Goal: Transaction & Acquisition: Purchase product/service

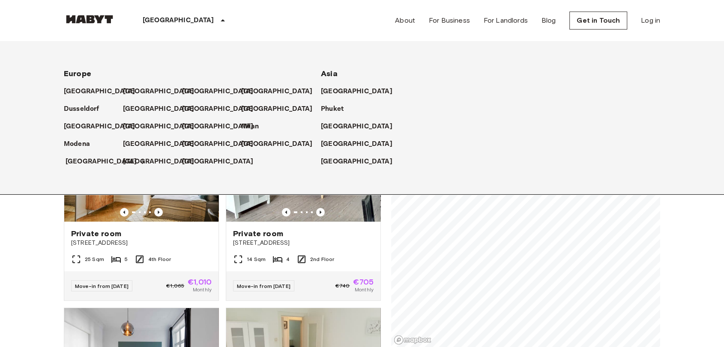
click at [86, 157] on p "[GEOGRAPHIC_DATA]" at bounding box center [102, 162] width 72 height 10
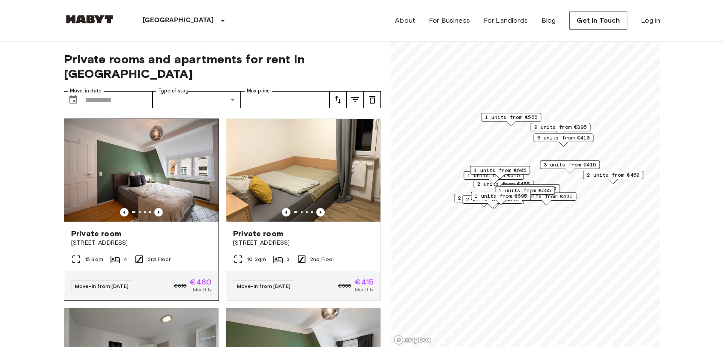
drag, startPoint x: 0, startPoint y: 184, endPoint x: 140, endPoint y: 172, distance: 141.0
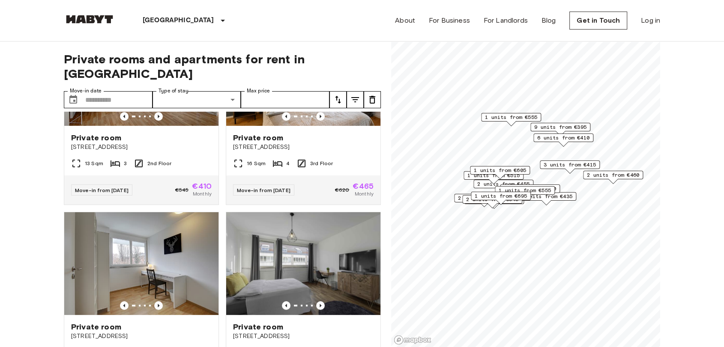
scroll to position [380, 0]
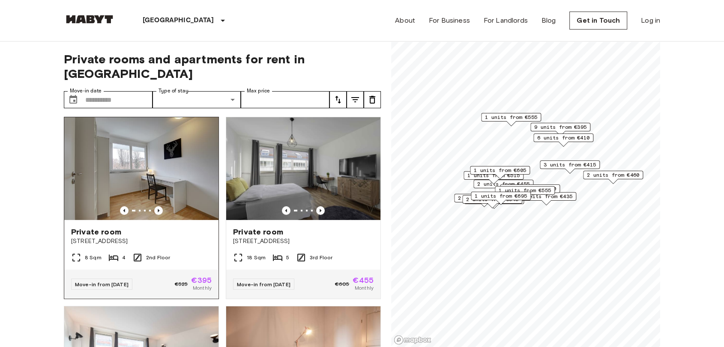
click at [141, 206] on div at bounding box center [141, 210] width 154 height 9
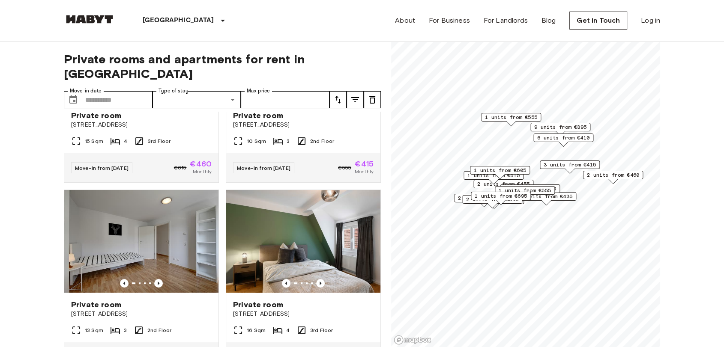
scroll to position [48, 0]
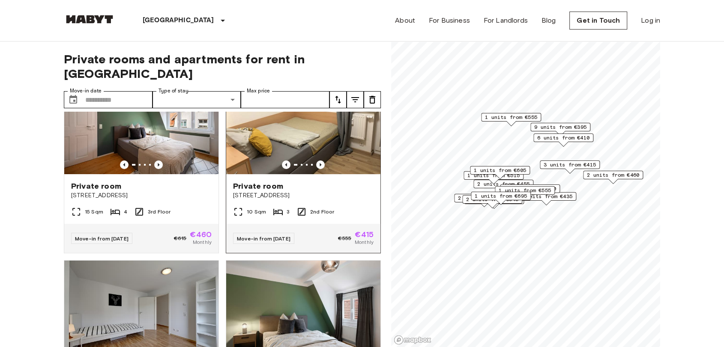
click at [281, 207] on div "3" at bounding box center [281, 212] width 17 height 10
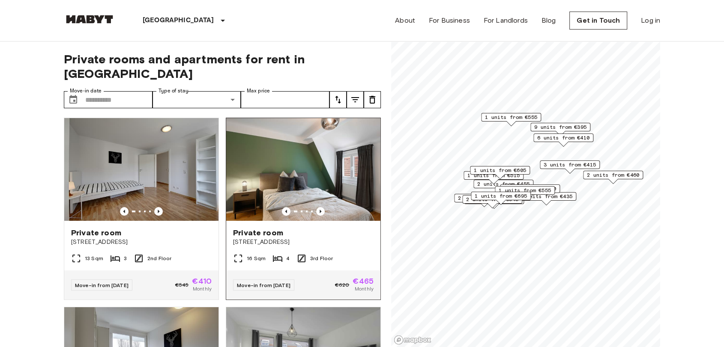
scroll to position [0, 0]
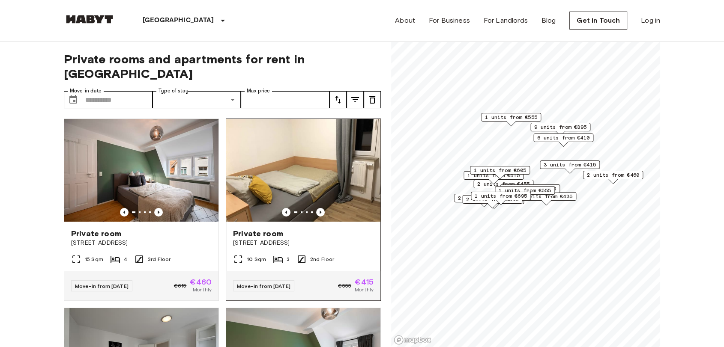
click at [300, 237] on div "Private room Wangener Straße 27" at bounding box center [303, 238] width 154 height 33
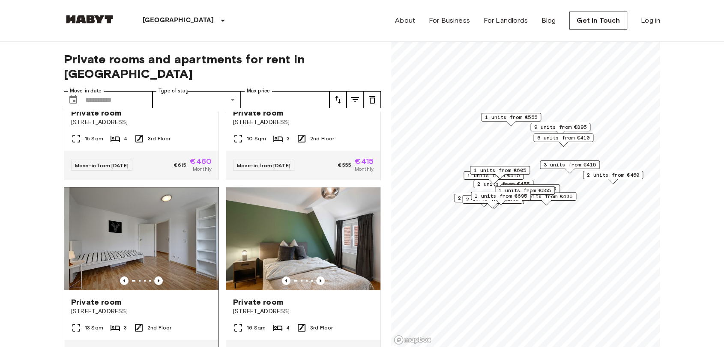
scroll to position [143, 0]
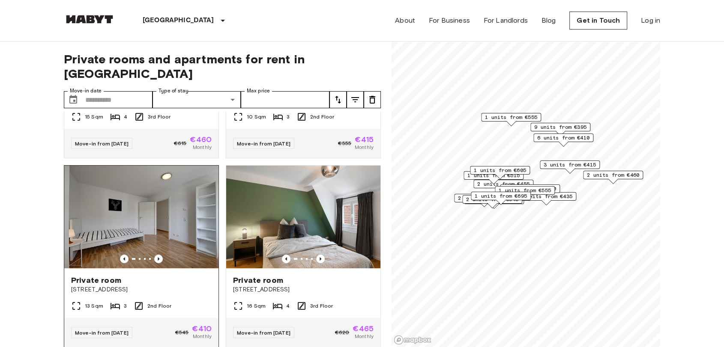
click at [137, 205] on img at bounding box center [141, 217] width 154 height 103
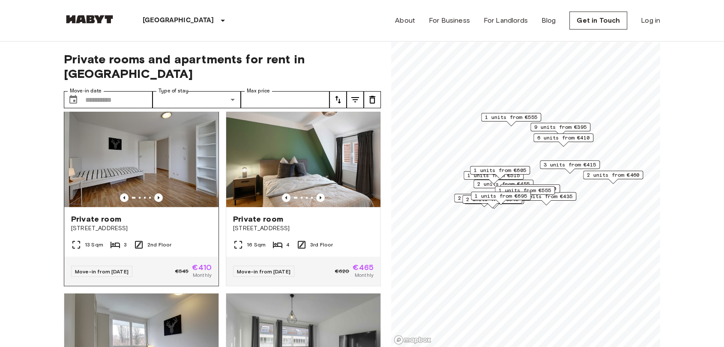
scroll to position [190, 0]
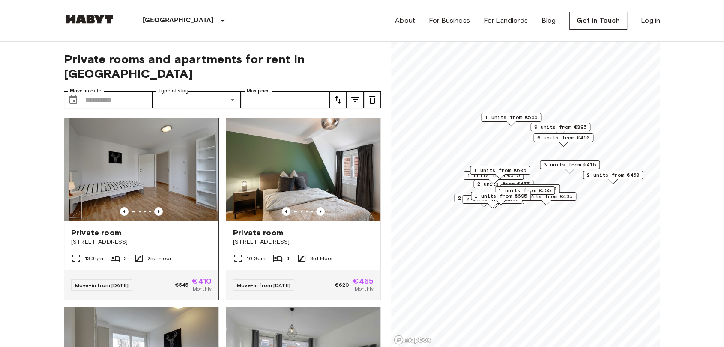
click at [111, 239] on div "Private room Aachener Straße 8" at bounding box center [141, 237] width 154 height 33
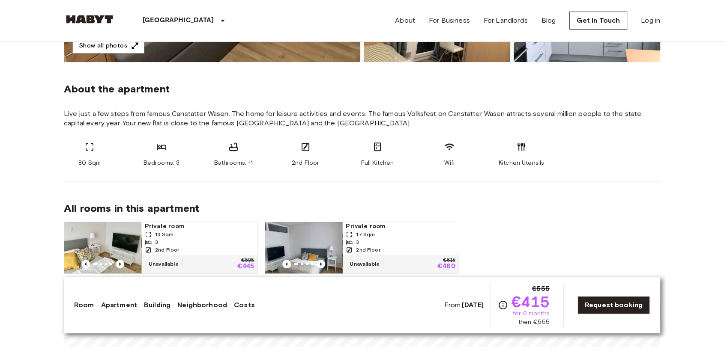
scroll to position [238, 0]
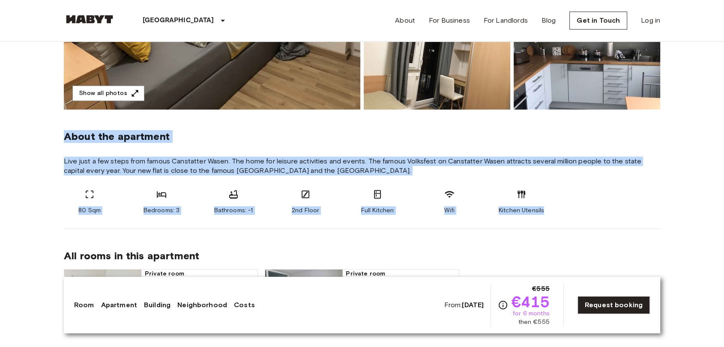
drag, startPoint x: 68, startPoint y: 144, endPoint x: 545, endPoint y: 209, distance: 480.9
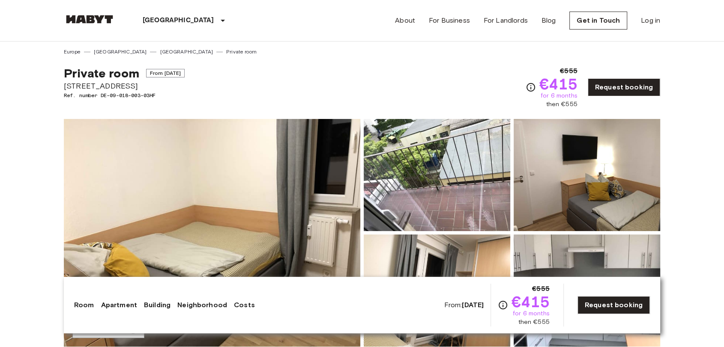
scroll to position [0, 0]
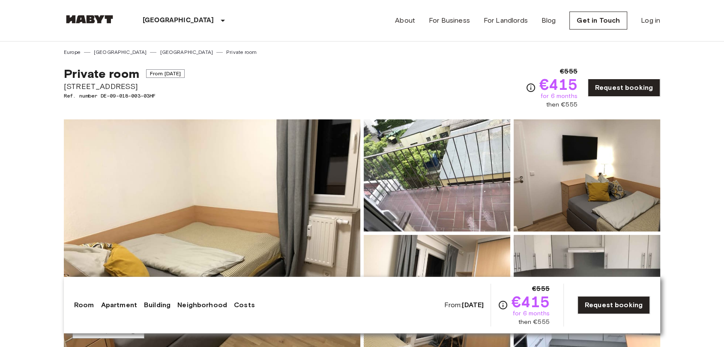
drag, startPoint x: 404, startPoint y: 98, endPoint x: 445, endPoint y: 93, distance: 41.3
click at [406, 97] on div "Private room From Sep 18 2025 Wangener Straße 27 Ref. number DE-09-018-003-03HF…" at bounding box center [362, 82] width 596 height 53
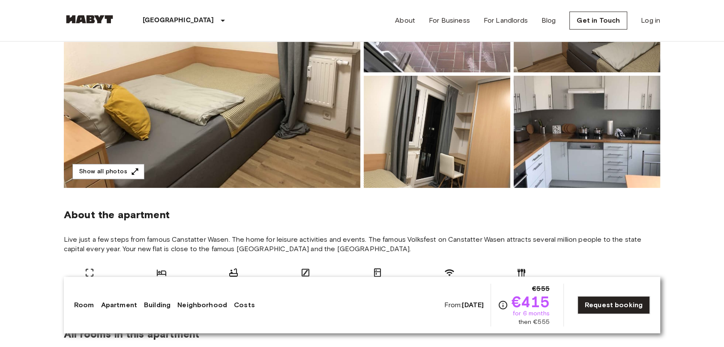
scroll to position [190, 0]
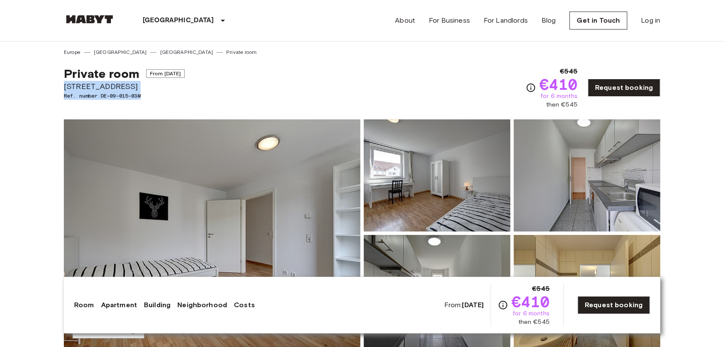
click at [442, 81] on div "Private room From [DATE][GEOGRAPHIC_DATA][STREET_ADDRESS]. number DE-09-015-03M…" at bounding box center [362, 82] width 596 height 53
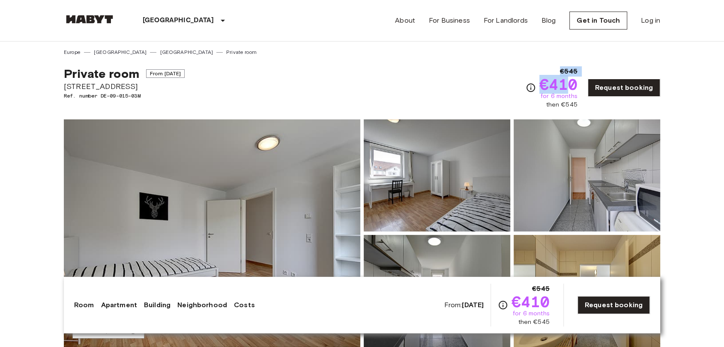
drag, startPoint x: 538, startPoint y: 80, endPoint x: 587, endPoint y: 110, distance: 57.4
click at [586, 107] on div "€545 €410 for 6 months then €545 Request booking" at bounding box center [592, 87] width 134 height 43
click at [587, 110] on div "Show all photos" at bounding box center [359, 226] width 599 height 241
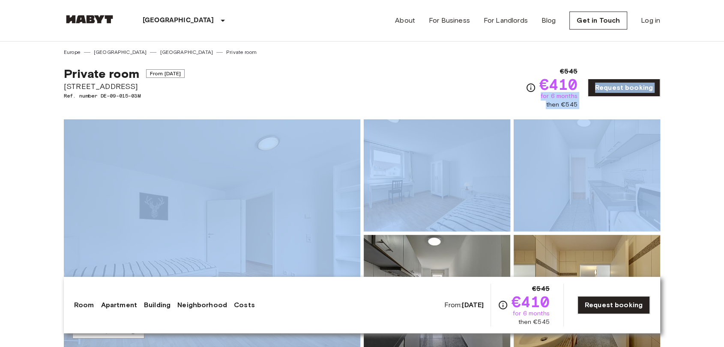
drag, startPoint x: 587, startPoint y: 110, endPoint x: 545, endPoint y: 95, distance: 44.9
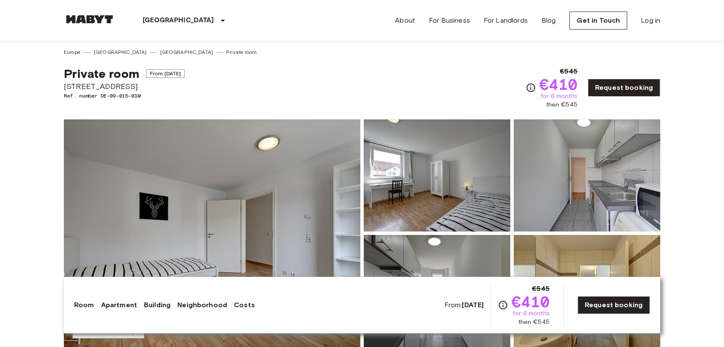
click at [540, 82] on div "€545 €410 for 6 months then €545" at bounding box center [551, 87] width 52 height 43
drag, startPoint x: 540, startPoint y: 80, endPoint x: 583, endPoint y: 102, distance: 47.5
click at [583, 102] on div "€545 €410 for 6 months then €545 Request booking" at bounding box center [592, 87] width 134 height 43
copy div "€410 for 6 months then €545"
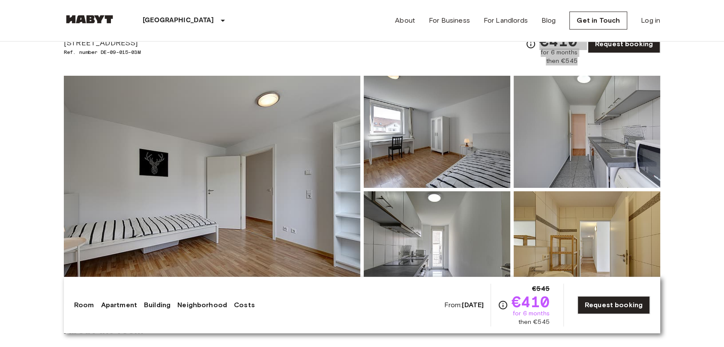
scroll to position [95, 0]
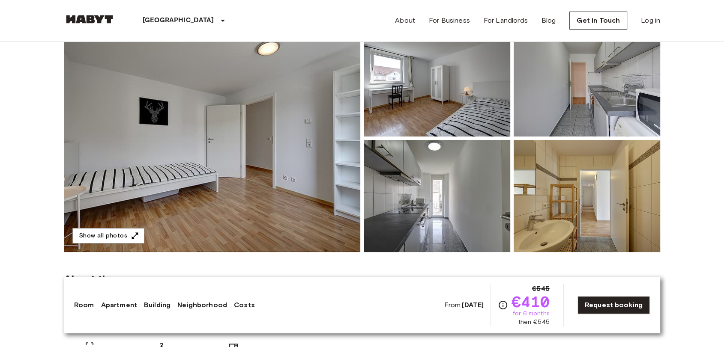
click at [409, 264] on div "About the room Our flats fulfil all your daily living requirements. Every flat …" at bounding box center [362, 316] width 596 height 129
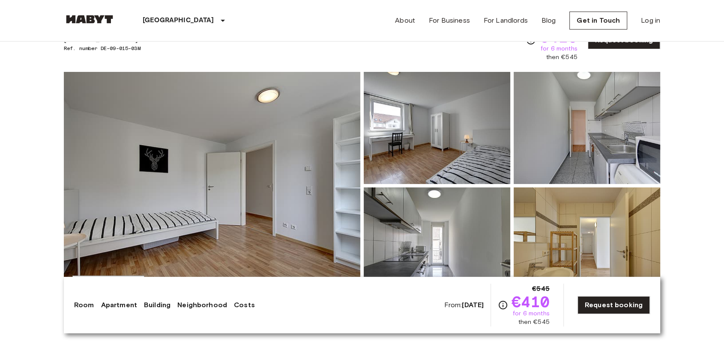
drag, startPoint x: 620, startPoint y: 126, endPoint x: 618, endPoint y: 131, distance: 5.7
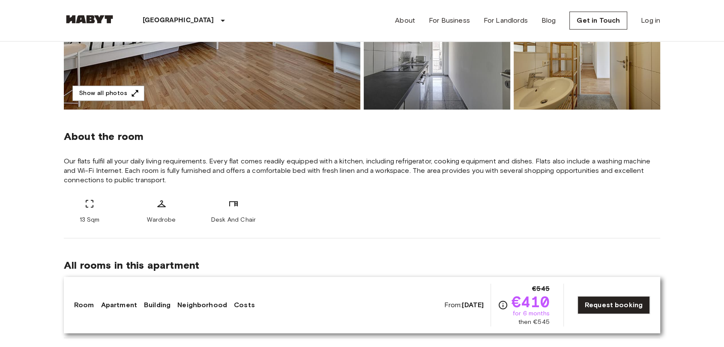
scroll to position [285, 0]
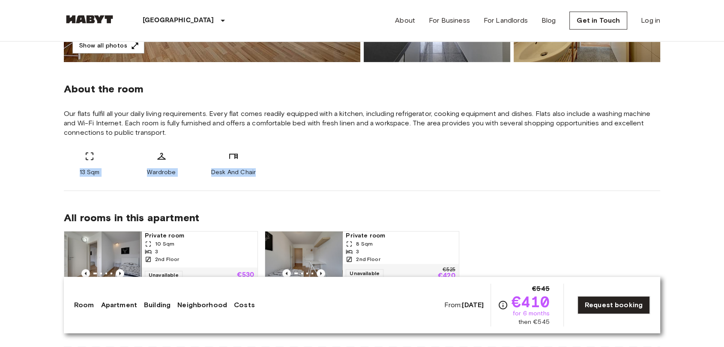
drag, startPoint x: 78, startPoint y: 173, endPoint x: 329, endPoint y: 168, distance: 251.0
click at [330, 169] on div "13 Sqm Wardrobe Desk And Chair" at bounding box center [362, 164] width 596 height 26
copy div "13 Sqm Wardrobe Desk And Chair"
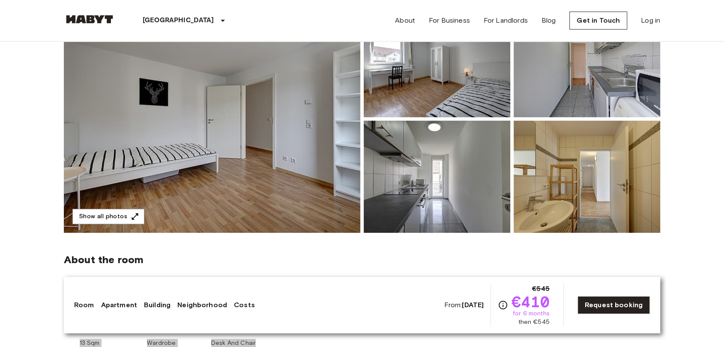
scroll to position [95, 0]
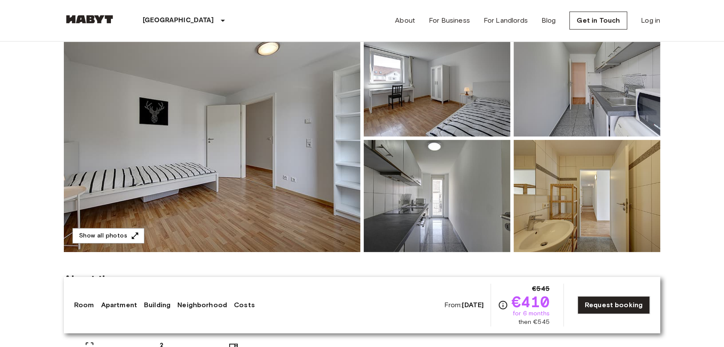
click at [279, 184] on img at bounding box center [212, 138] width 296 height 228
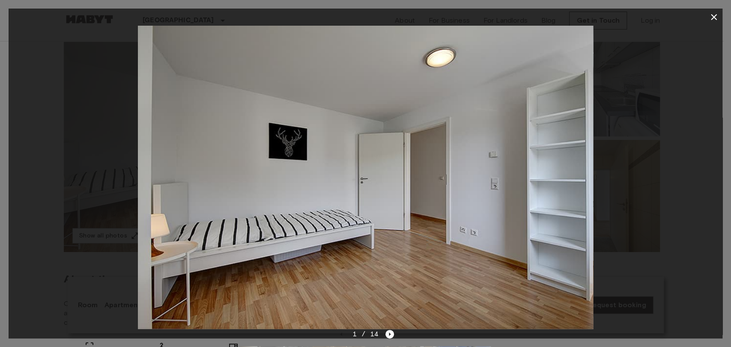
click at [386, 339] on div "1 / 14" at bounding box center [365, 334] width 57 height 10
click at [388, 336] on icon "Next image" at bounding box center [389, 334] width 9 height 9
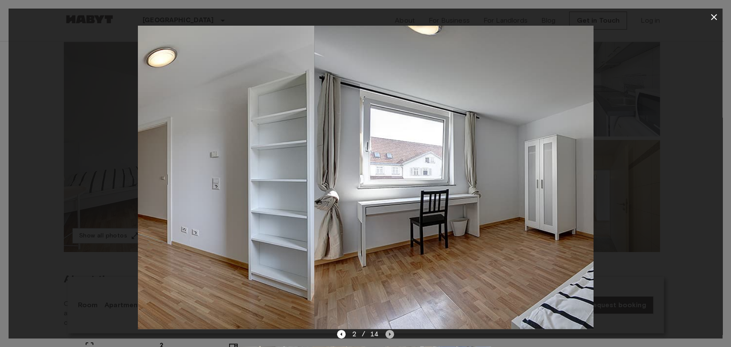
click at [388, 336] on icon "Next image" at bounding box center [389, 334] width 9 height 9
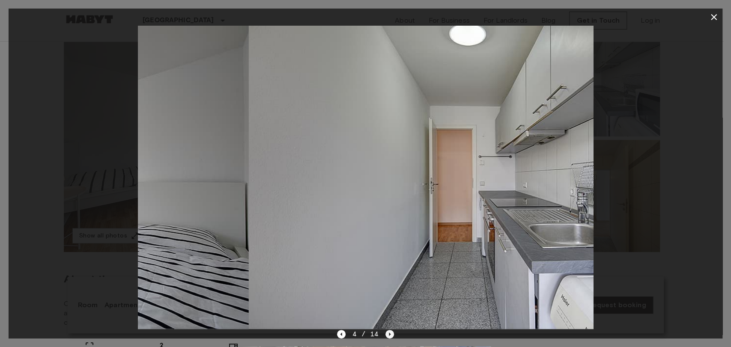
click at [388, 336] on icon "Next image" at bounding box center [389, 334] width 9 height 9
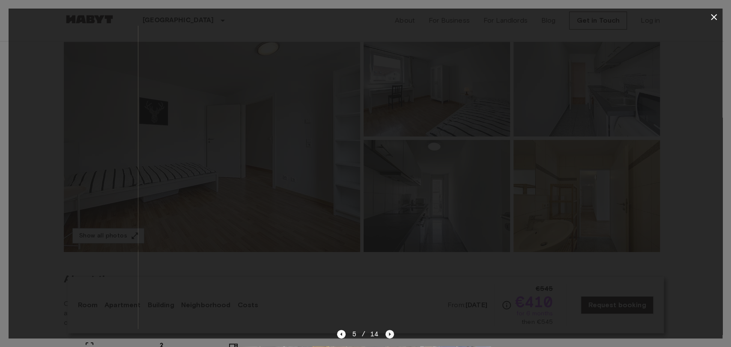
click at [388, 336] on icon "Next image" at bounding box center [389, 334] width 9 height 9
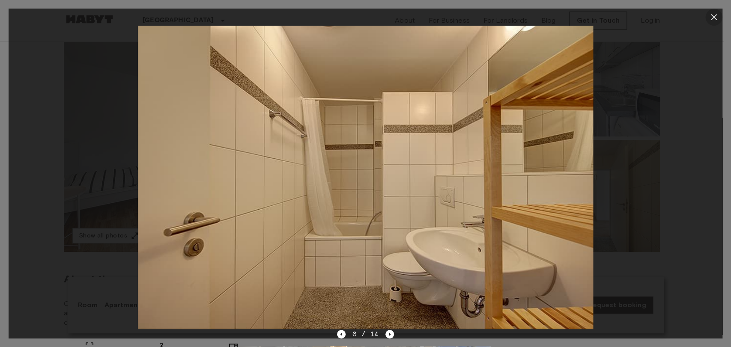
click at [714, 18] on icon "button" at bounding box center [714, 17] width 6 height 6
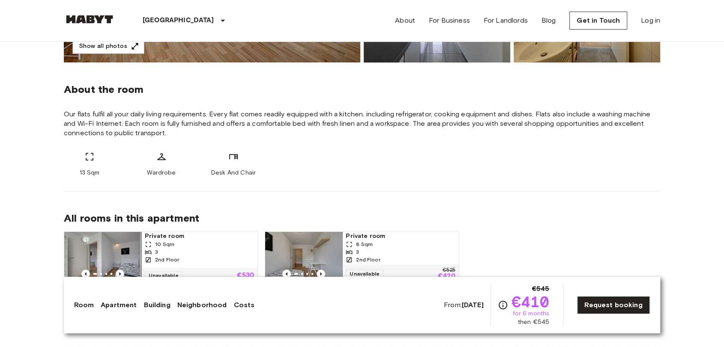
scroll to position [285, 0]
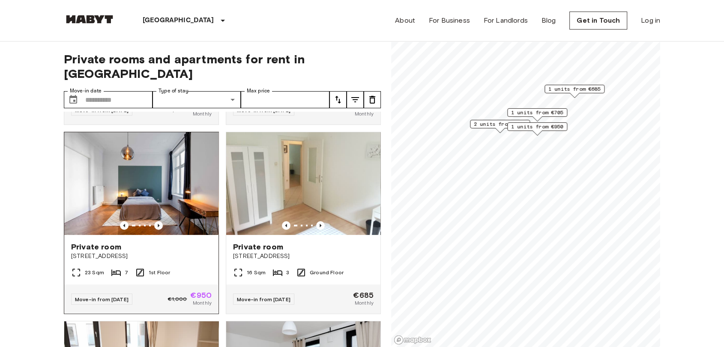
scroll to position [190, 0]
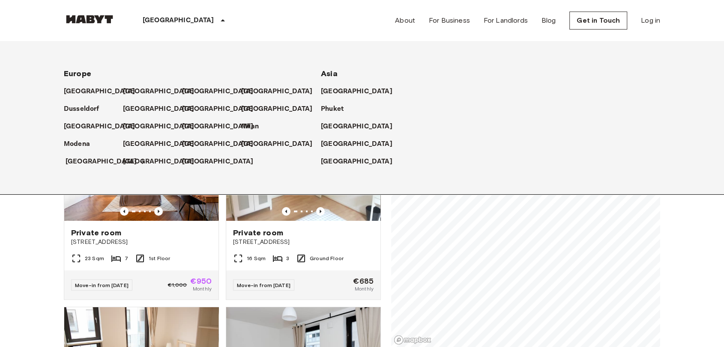
click at [89, 158] on p "[GEOGRAPHIC_DATA]" at bounding box center [102, 162] width 72 height 10
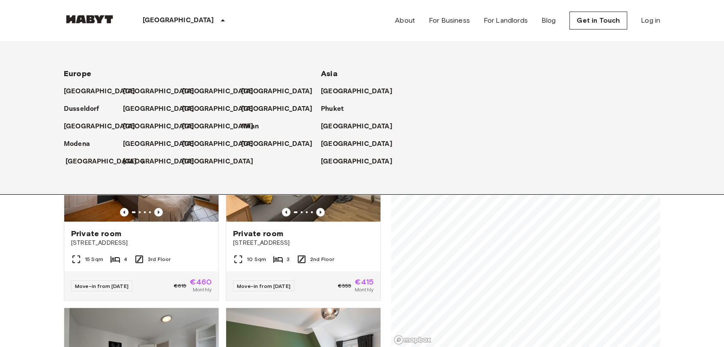
click at [139, 159] on icon at bounding box center [142, 161] width 7 height 7
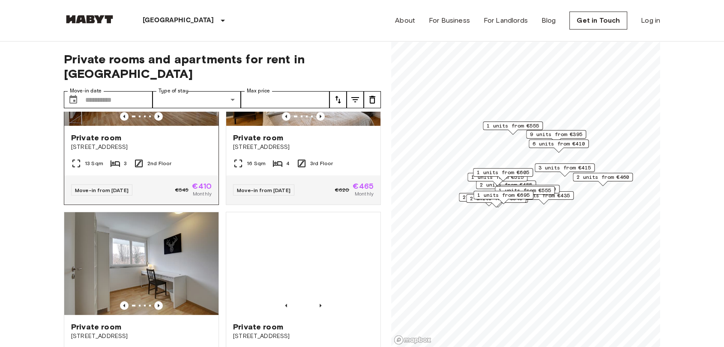
scroll to position [238, 0]
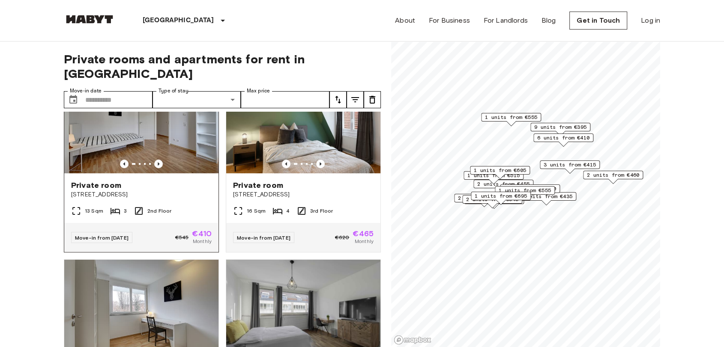
click at [152, 191] on span "[STREET_ADDRESS]" at bounding box center [141, 195] width 140 height 9
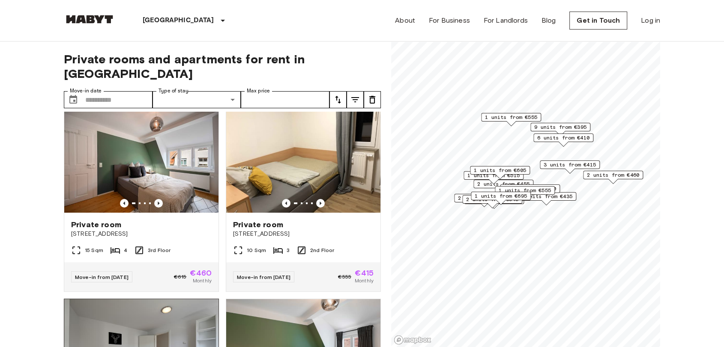
scroll to position [0, 0]
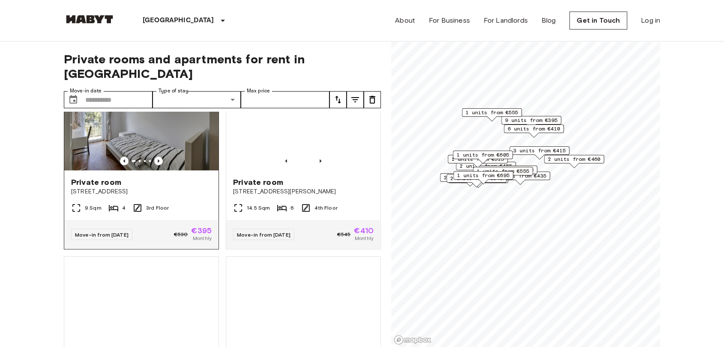
scroll to position [761, 0]
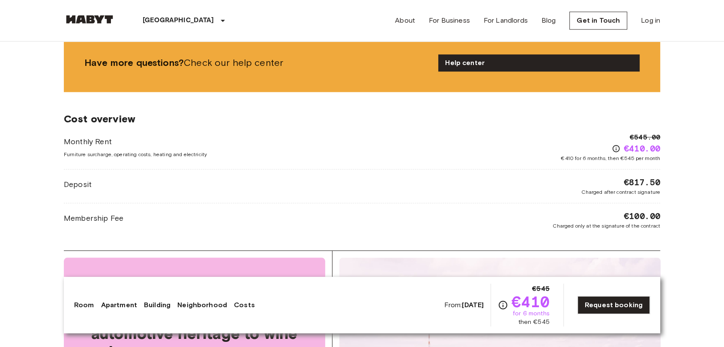
click at [371, 175] on div "Monthly Rent Furniture surcharge, operating costs, heating and electricity €545…" at bounding box center [362, 181] width 596 height 98
drag, startPoint x: 620, startPoint y: 177, endPoint x: 678, endPoint y: 182, distance: 58.0
click at [678, 182] on body "Stuttgart Europe Amsterdam Berlin Brussels Cologne Dusseldorf Frankfurt Graz Ha…" at bounding box center [362, 276] width 724 height 2265
copy span "€817.50"
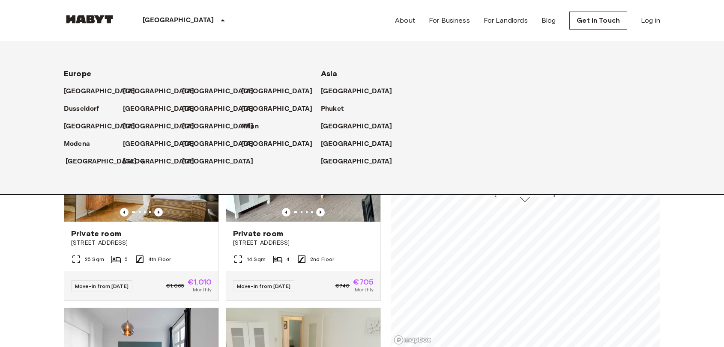
click at [96, 158] on link "[GEOGRAPHIC_DATA]" at bounding box center [106, 162] width 80 height 10
click at [84, 162] on p "[GEOGRAPHIC_DATA]" at bounding box center [102, 162] width 72 height 10
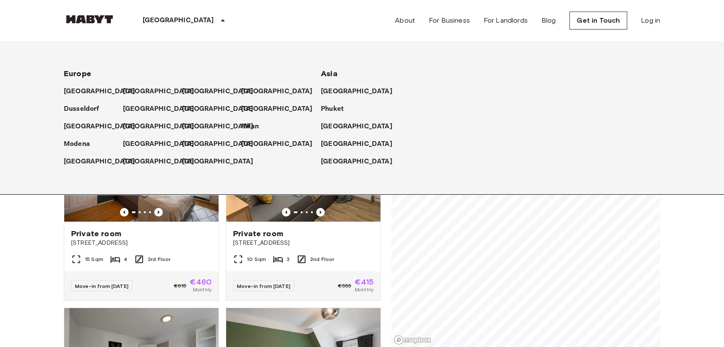
click at [221, 21] on icon at bounding box center [223, 20] width 4 height 2
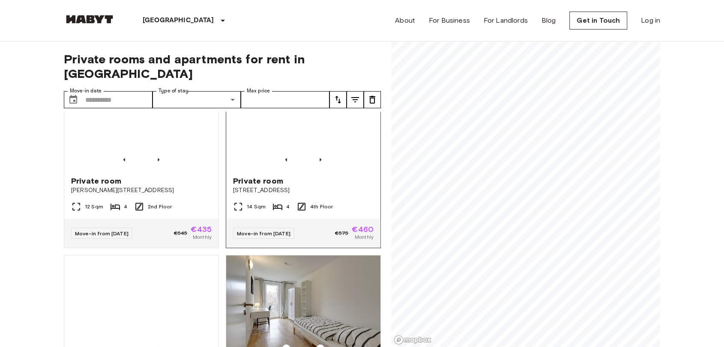
scroll to position [761, 0]
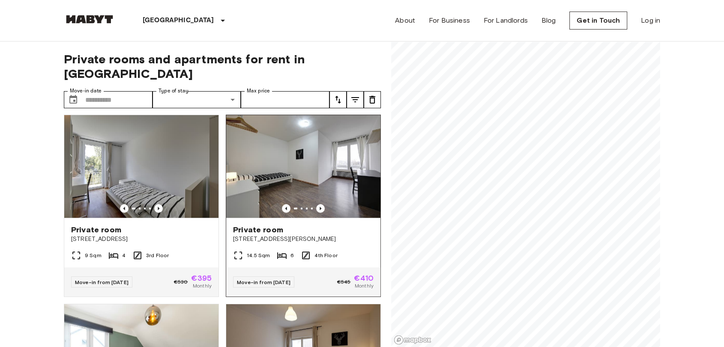
click at [277, 225] on div "Private room König-Karl-Straße 84" at bounding box center [303, 234] width 154 height 33
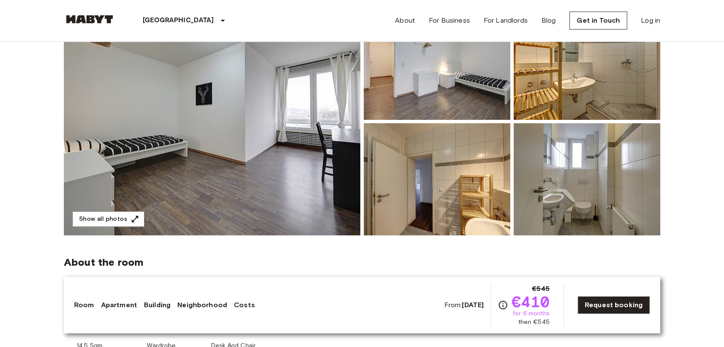
scroll to position [95, 0]
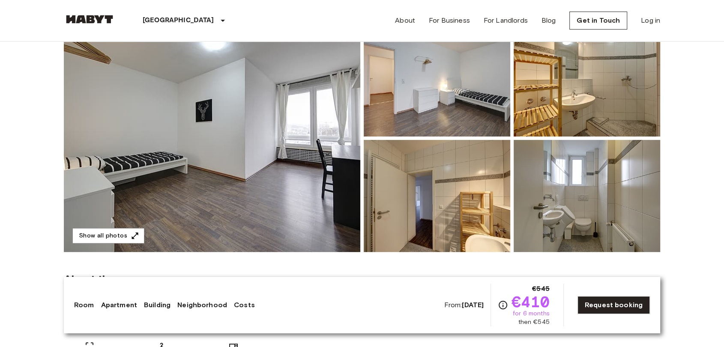
click at [455, 271] on div "About the room Our flats fulfil all your daily living requirements. Every flat …" at bounding box center [362, 316] width 596 height 129
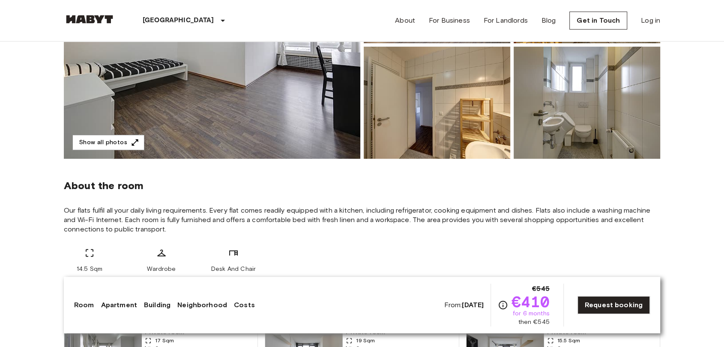
scroll to position [190, 0]
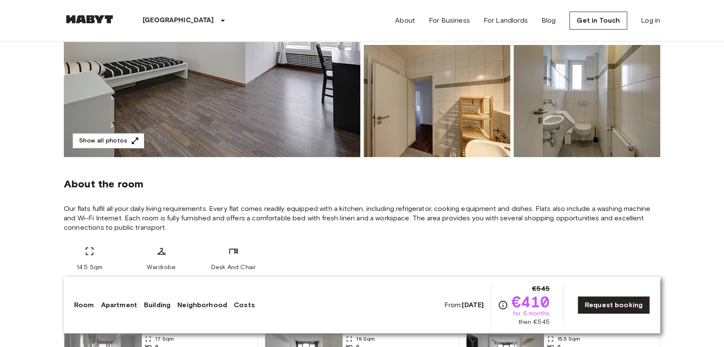
drag, startPoint x: 450, startPoint y: 191, endPoint x: 459, endPoint y: 187, distance: 9.4
click at [452, 190] on div "About the room Our flats fulfil all your daily living requirements. Every flat …" at bounding box center [362, 221] width 596 height 129
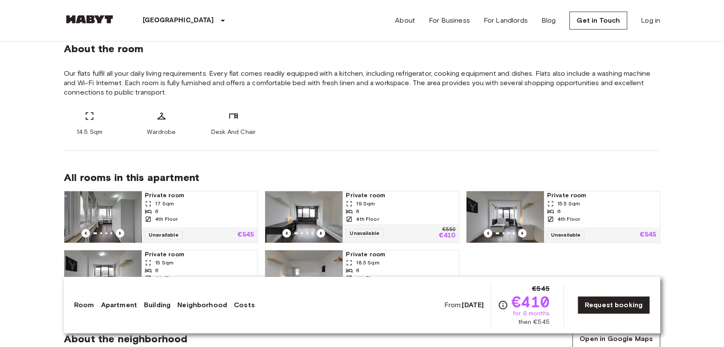
scroll to position [333, 0]
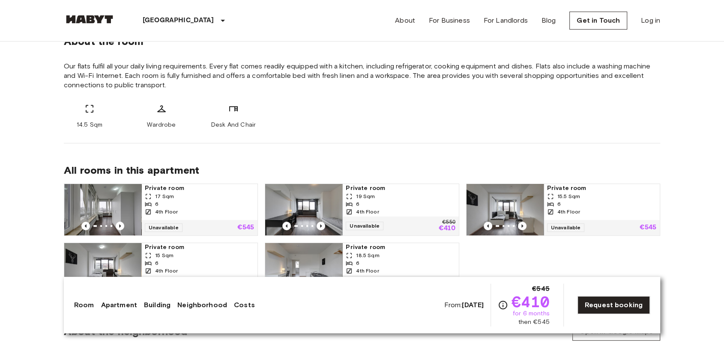
click at [445, 133] on div "About the room Our flats fulfil all your daily living requirements. Every flat …" at bounding box center [362, 79] width 596 height 129
drag, startPoint x: 510, startPoint y: 300, endPoint x: 540, endPoint y: 306, distance: 30.9
click at [553, 313] on div "From: Oct 19 2025 €545 €410 for 6 months then €545 Request booking" at bounding box center [547, 305] width 206 height 43
drag, startPoint x: 522, startPoint y: 302, endPoint x: 558, endPoint y: 323, distance: 42.0
click at [558, 323] on div "From: Oct 19 2025 €545 €410 for 6 months then €545 Request booking" at bounding box center [547, 305] width 206 height 43
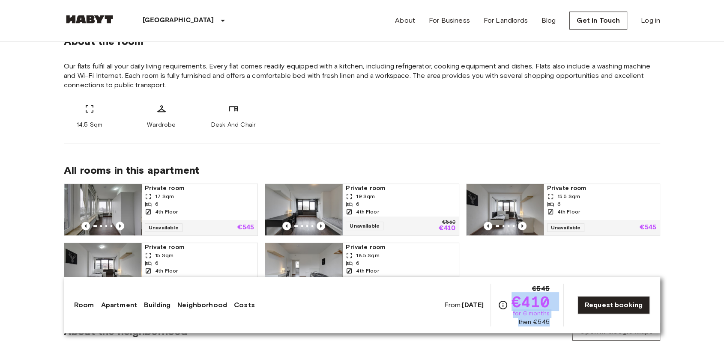
copy div "€410 for 6 months then €545"
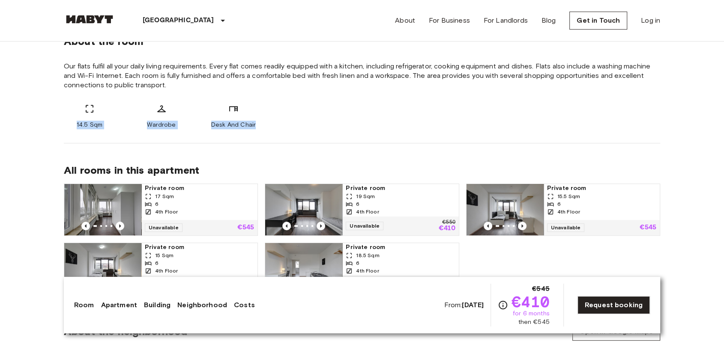
drag, startPoint x: 70, startPoint y: 122, endPoint x: 280, endPoint y: 127, distance: 210.7
click at [280, 127] on div "14.5 Sqm Wardrobe Desk And Chair" at bounding box center [362, 117] width 596 height 26
copy div "14.5 Sqm Wardrobe Desk And Chair"
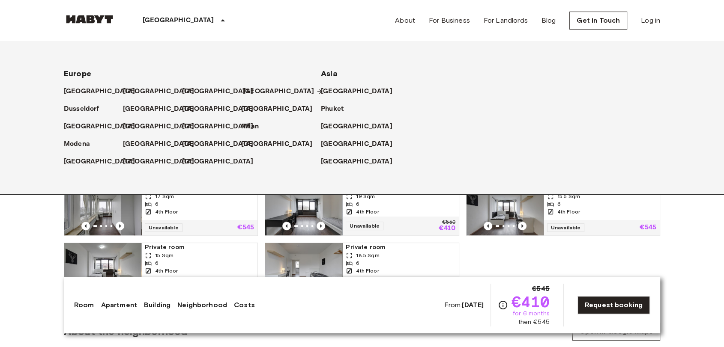
click at [254, 89] on p "[GEOGRAPHIC_DATA]" at bounding box center [279, 91] width 72 height 10
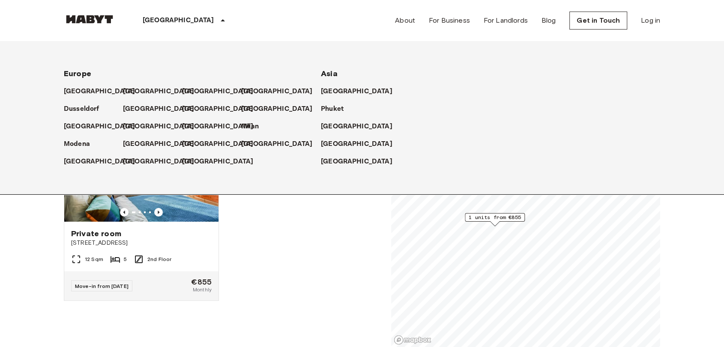
click at [218, 19] on icon at bounding box center [223, 20] width 10 height 10
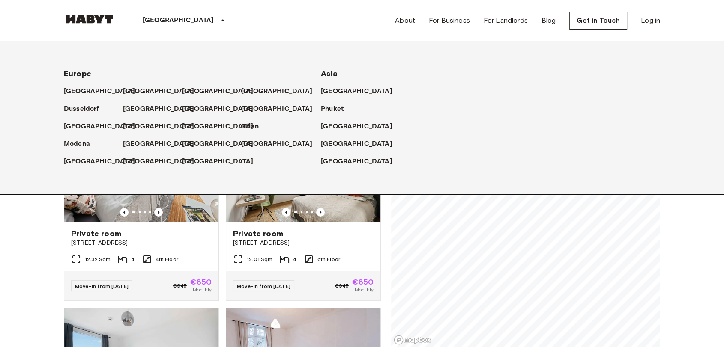
click at [218, 19] on icon at bounding box center [223, 20] width 10 height 10
